Goal: Find specific page/section: Find specific page/section

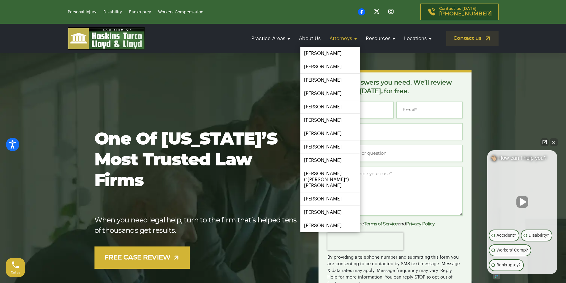
click at [341, 38] on link "Attorneys" at bounding box center [343, 38] width 33 height 17
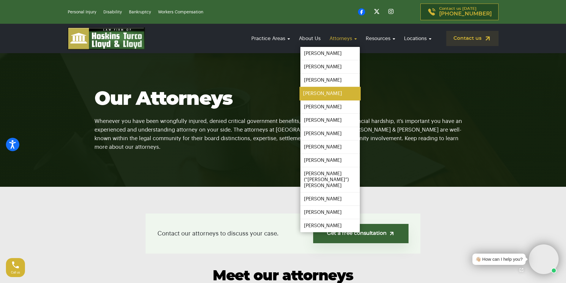
click at [321, 91] on link "[PERSON_NAME]" at bounding box center [330, 93] width 61 height 13
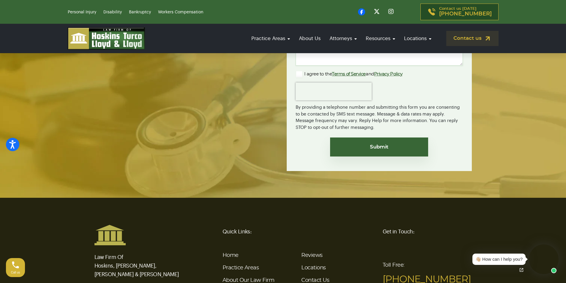
scroll to position [1266, 0]
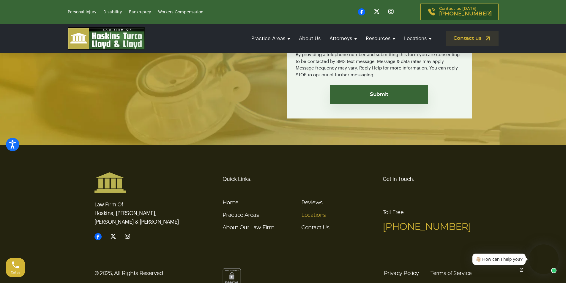
click at [318, 213] on link "Locations" at bounding box center [313, 215] width 24 height 5
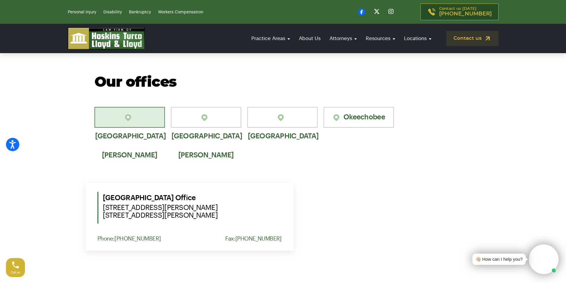
scroll to position [416, 0]
